Goal: Transaction & Acquisition: Purchase product/service

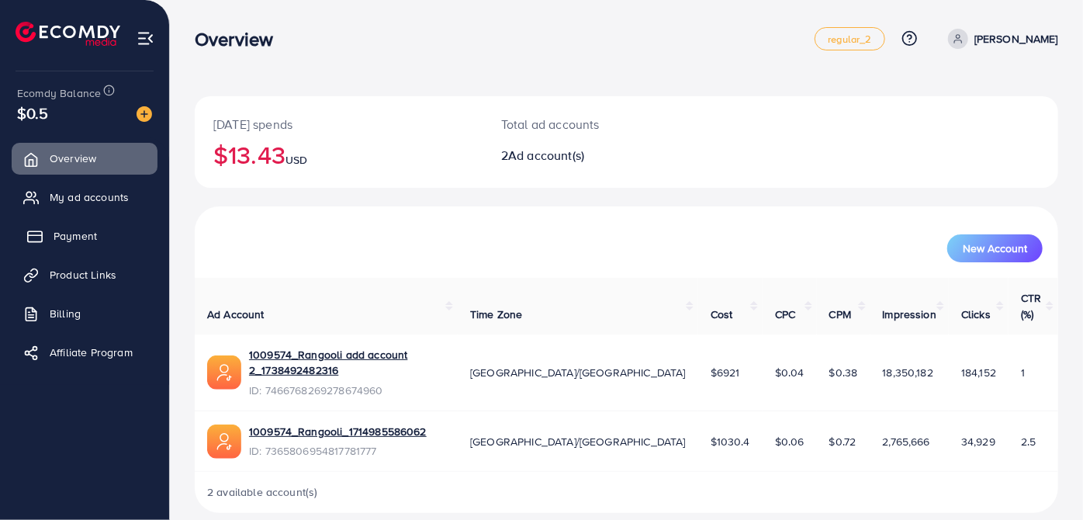
click at [81, 230] on span "Payment" at bounding box center [75, 236] width 43 height 16
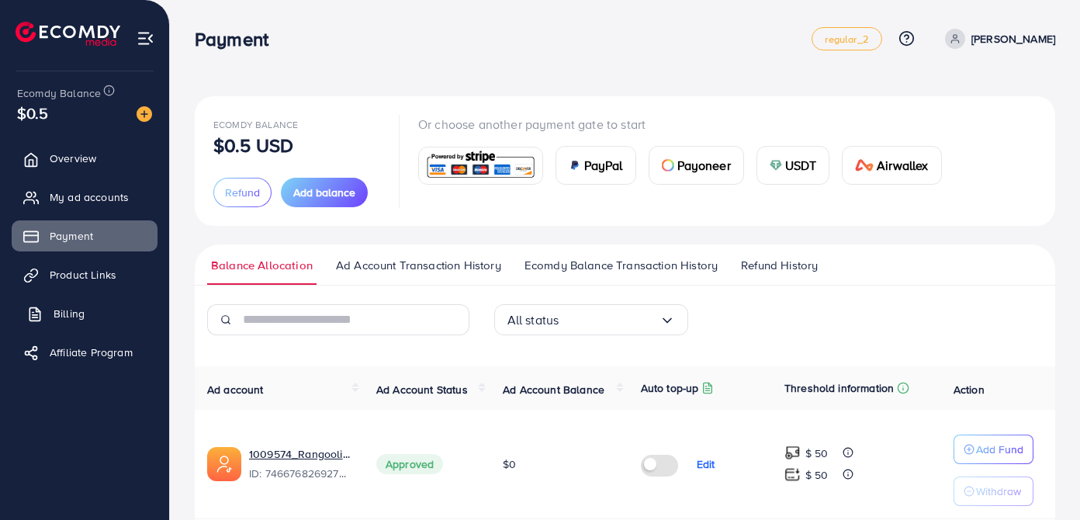
click at [33, 328] on link "Billing" at bounding box center [85, 313] width 146 height 31
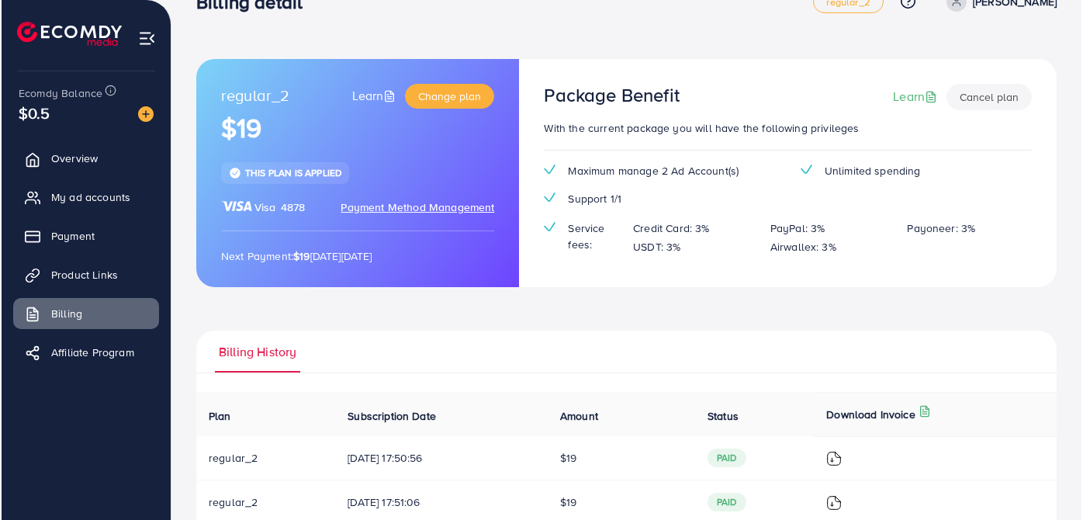
scroll to position [70, 0]
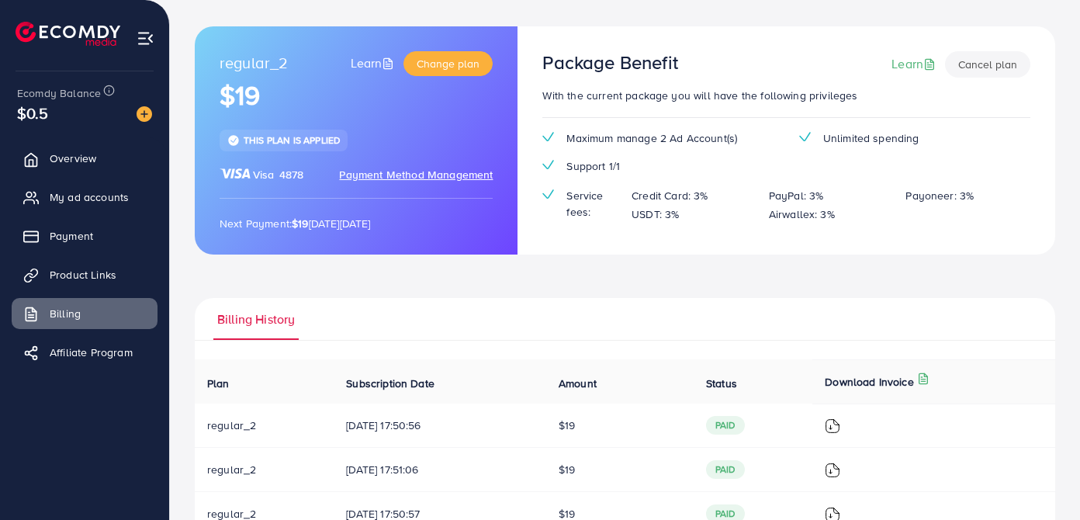
click at [834, 420] on td at bounding box center [933, 425] width 243 height 44
click at [840, 422] on img at bounding box center [833, 426] width 16 height 16
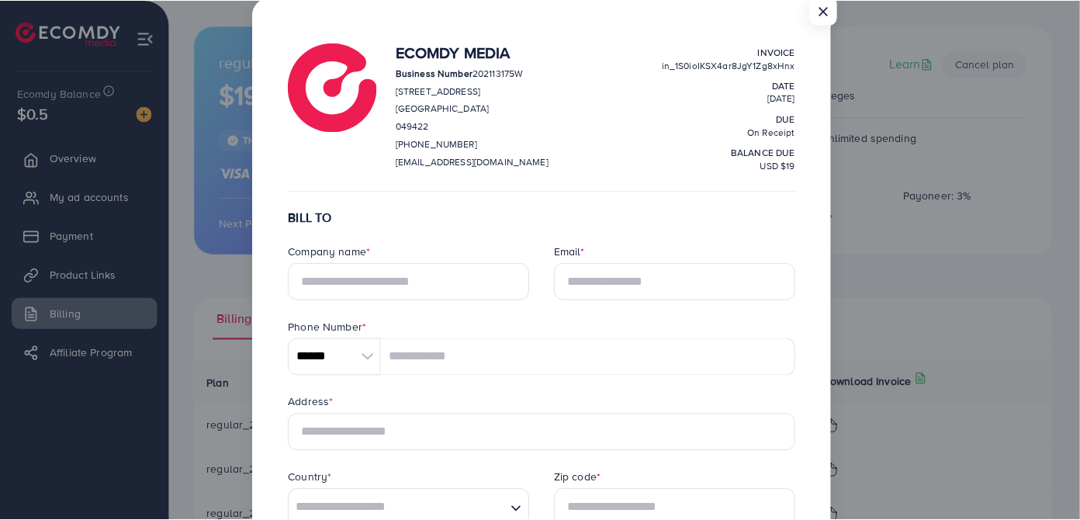
scroll to position [0, 0]
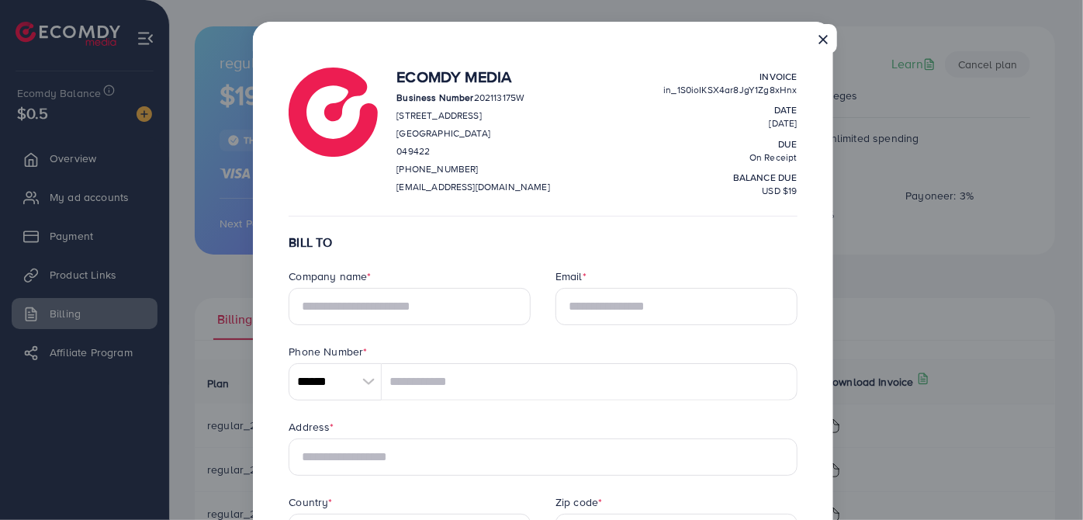
click at [817, 31] on button "×" at bounding box center [823, 38] width 28 height 29
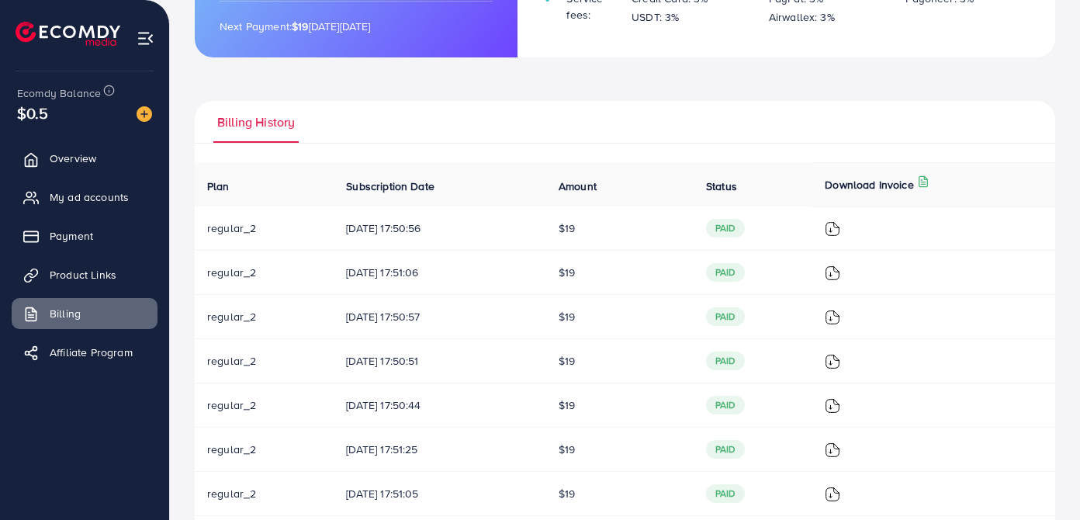
scroll to position [282, 0]
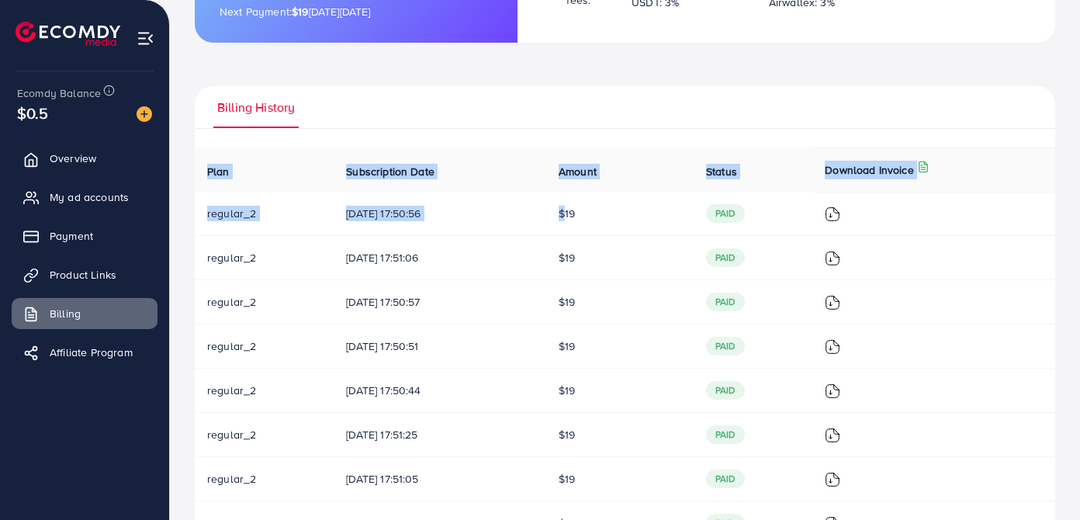
drag, startPoint x: 562, startPoint y: 199, endPoint x: 664, endPoint y: 134, distance: 121.4
click at [664, 134] on div "Billing History Plan Subscription Date Amount Status Download Invoice regular_2…" at bounding box center [625, 386] width 860 height 600
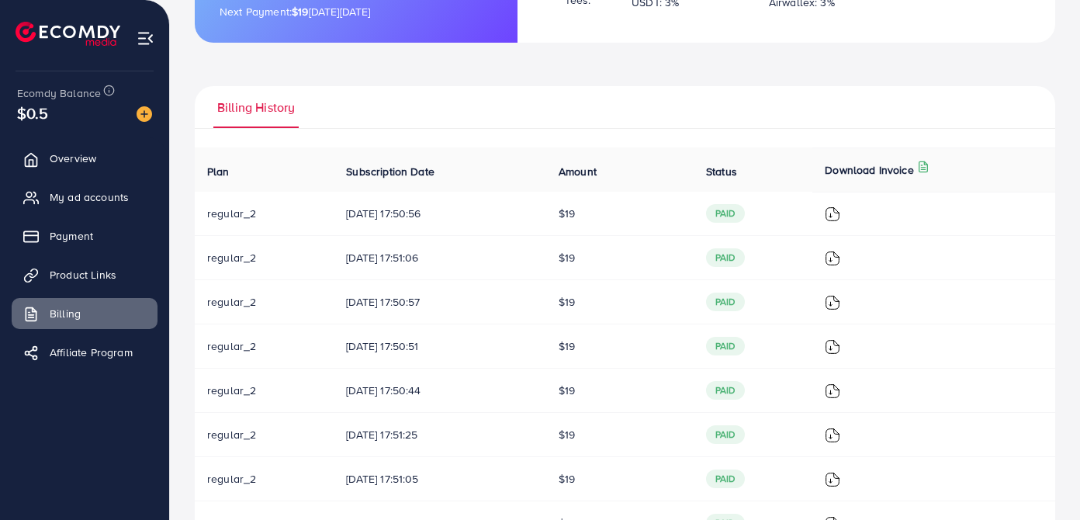
click at [655, 123] on ul "Billing History" at bounding box center [625, 107] width 860 height 42
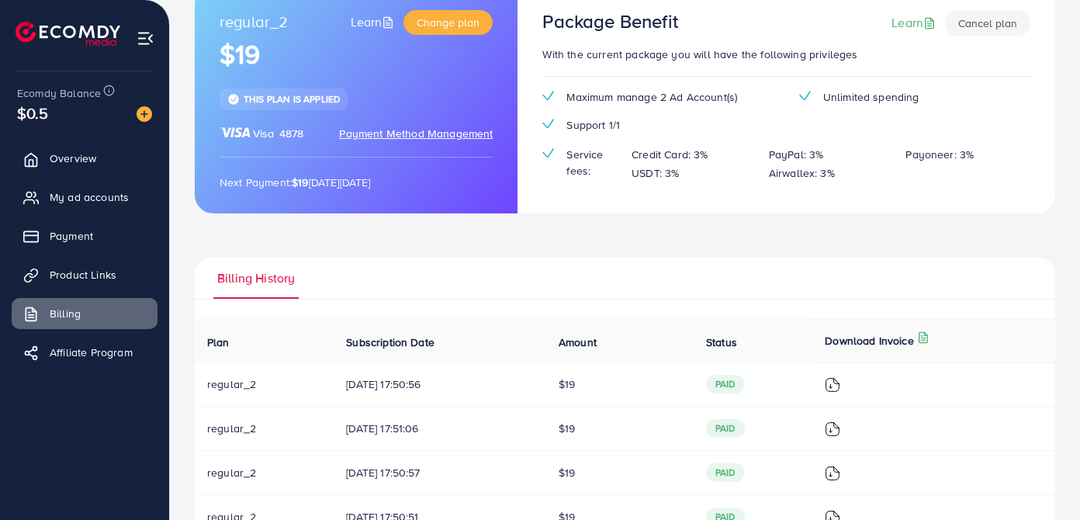
scroll to position [0, 0]
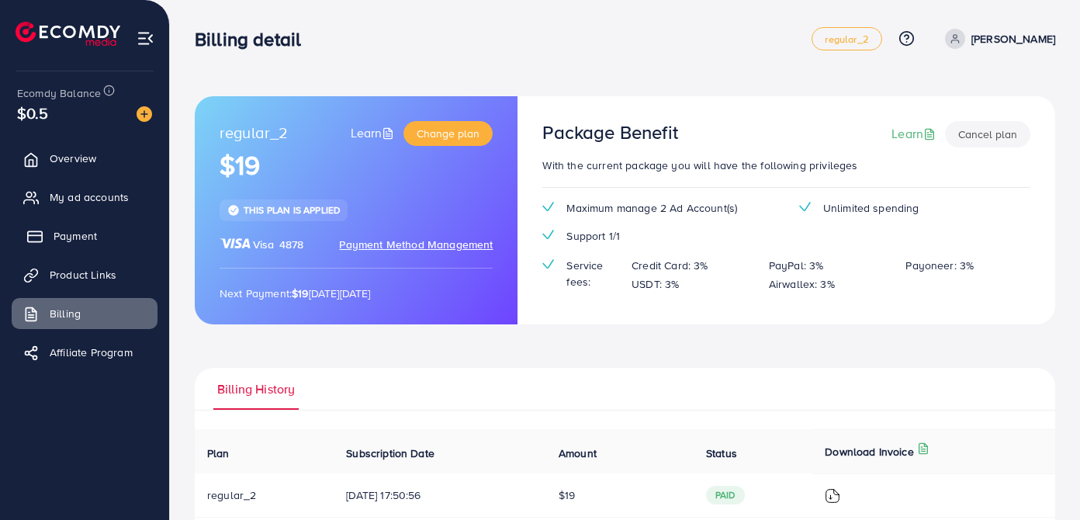
click at [60, 228] on span "Payment" at bounding box center [75, 236] width 43 height 16
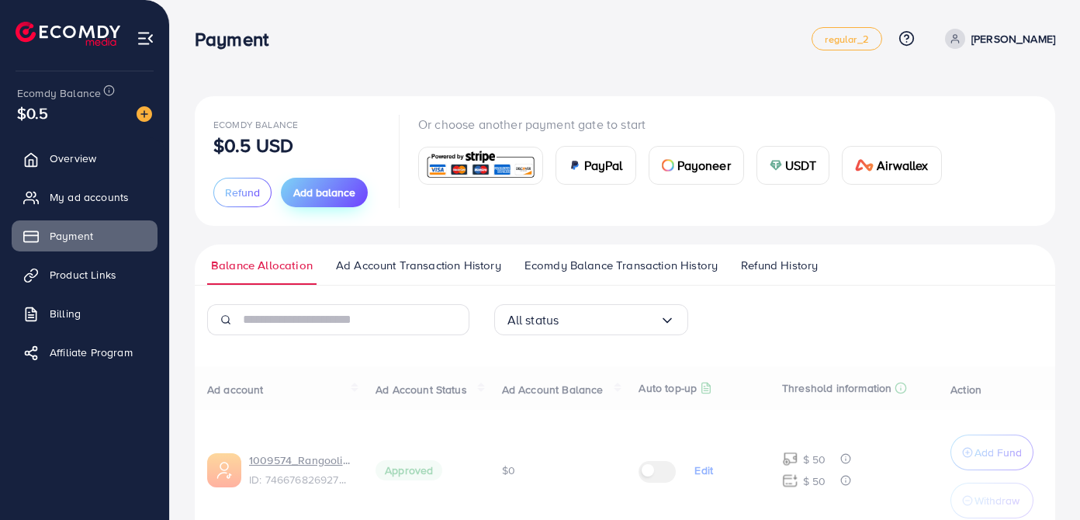
click at [292, 180] on button "Add balance" at bounding box center [324, 192] width 87 height 29
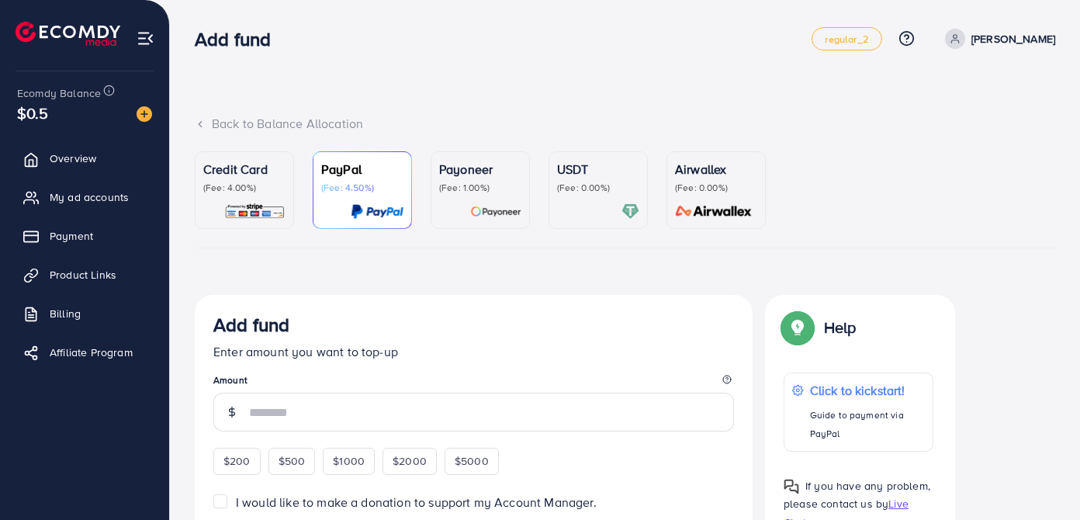
click at [339, 192] on p "(Fee: 4.50%)" at bounding box center [362, 187] width 82 height 12
click at [240, 165] on p "Credit Card" at bounding box center [244, 169] width 82 height 19
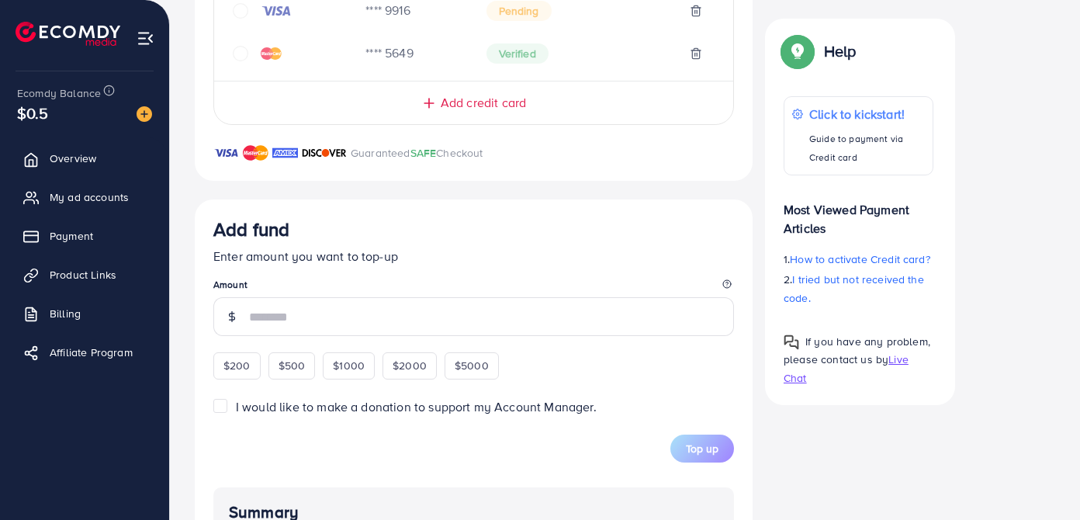
scroll to position [564, 0]
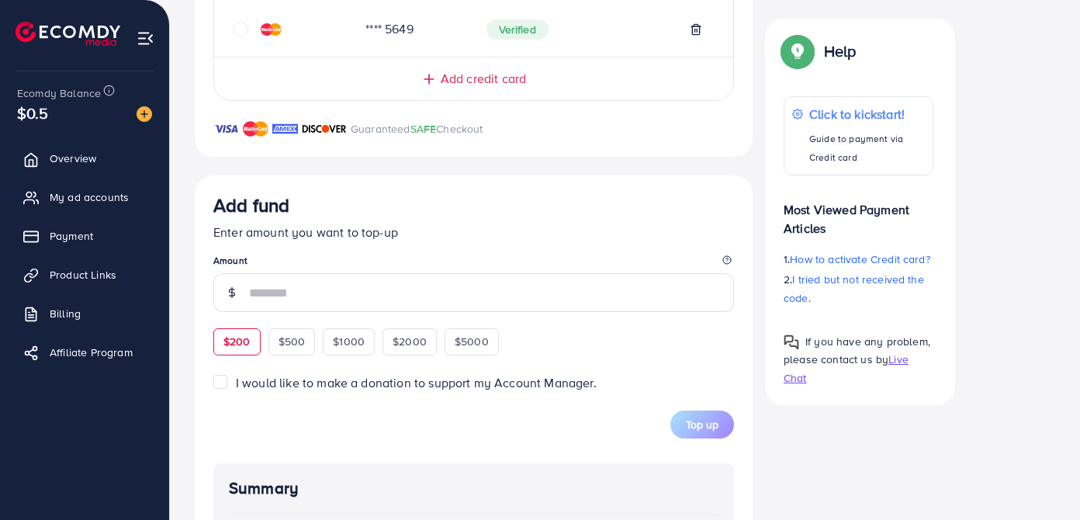
click at [225, 341] on div "$200" at bounding box center [236, 341] width 47 height 26
type input "***"
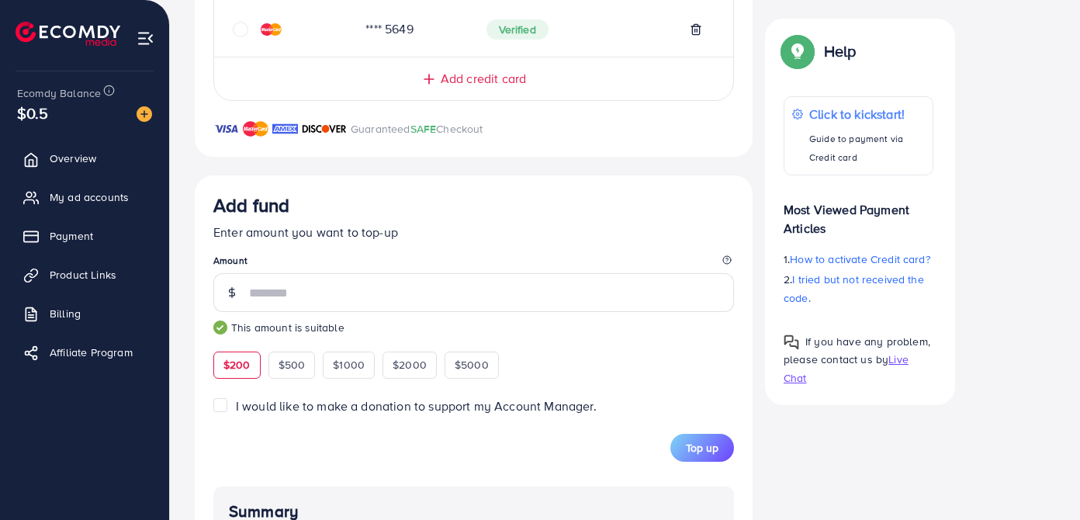
click at [695, 472] on div "Add fund Enter amount you want to top-up Amount *** This amount is suitable $20…" at bounding box center [473, 494] width 520 height 601
click at [696, 455] on span "Top up" at bounding box center [702, 448] width 33 height 16
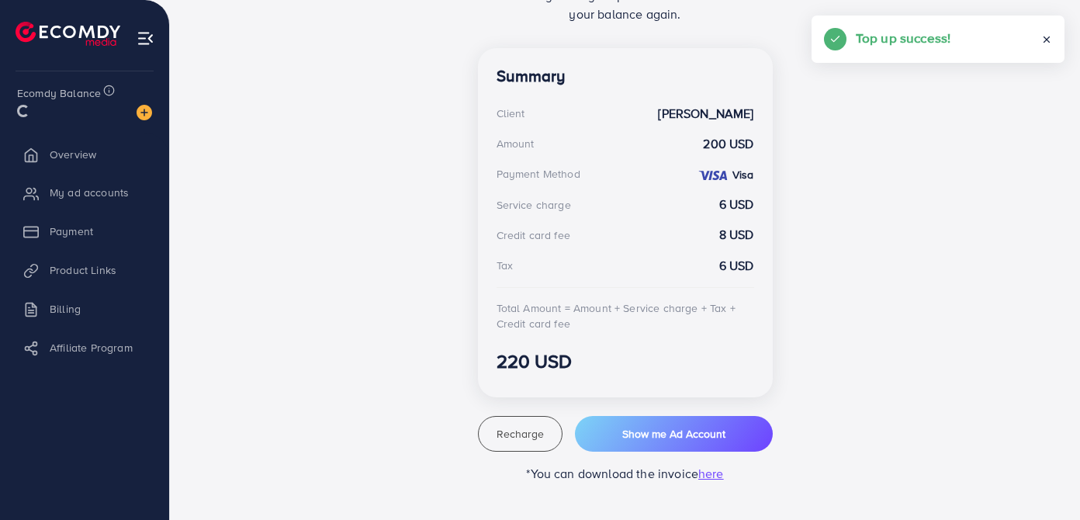
scroll to position [404, 0]
